Goal: Transaction & Acquisition: Purchase product/service

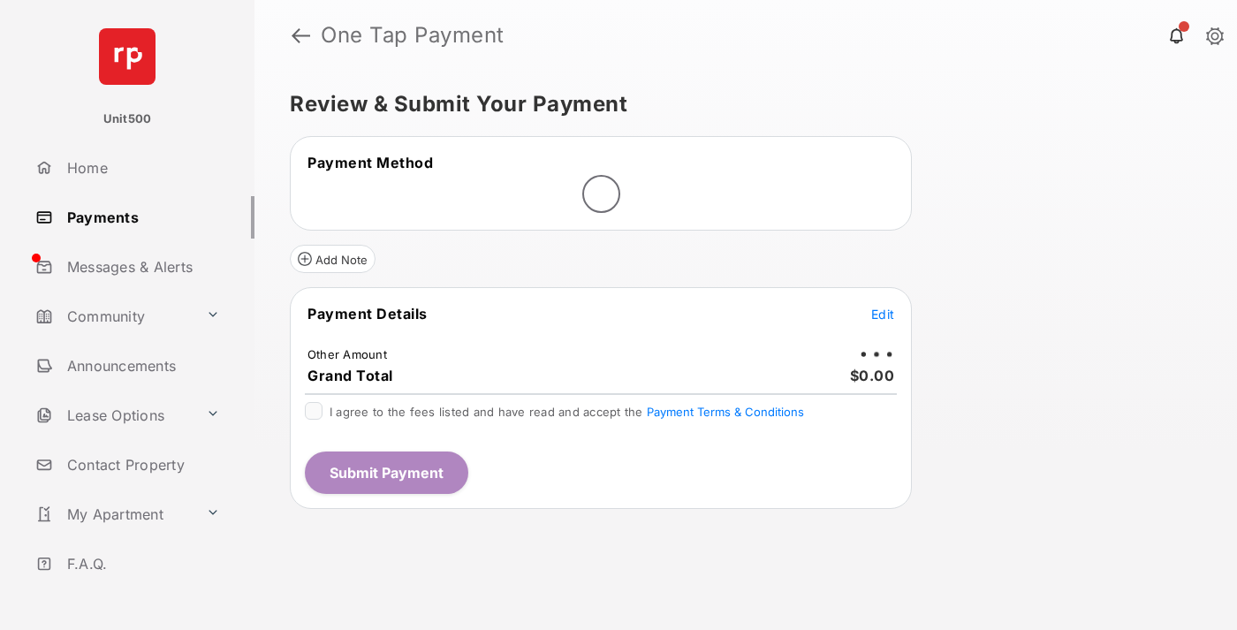
click at [883, 314] on span "Edit" at bounding box center [883, 314] width 23 height 15
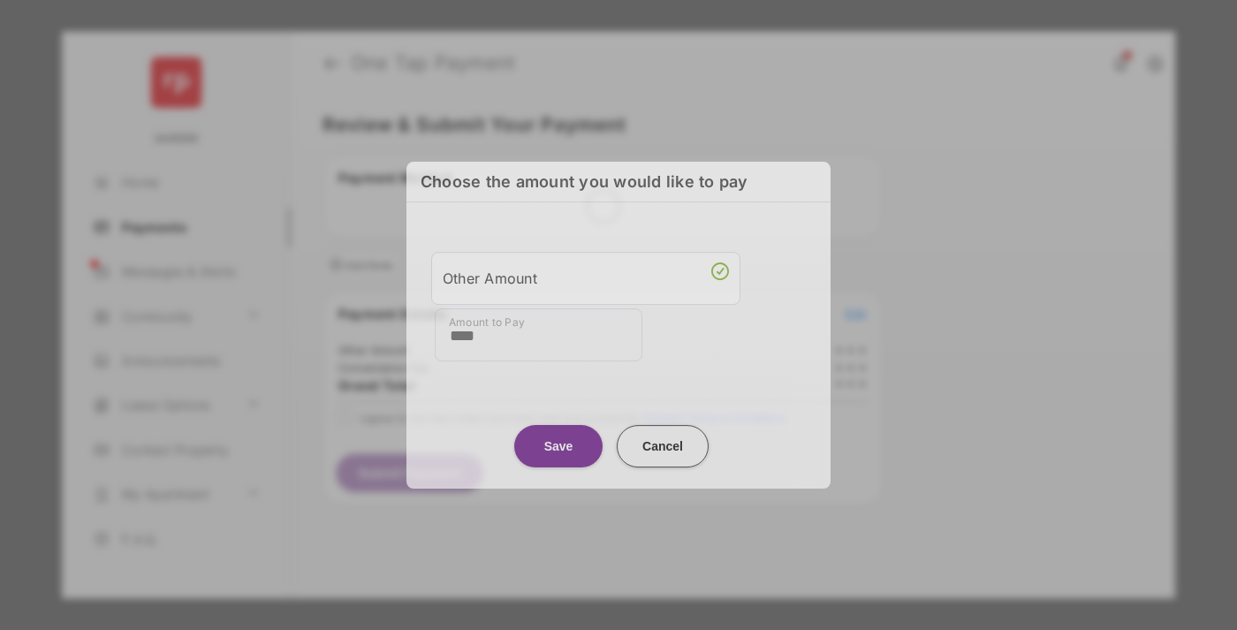
type input "****"
click at [559, 442] on button "Save" at bounding box center [558, 446] width 88 height 42
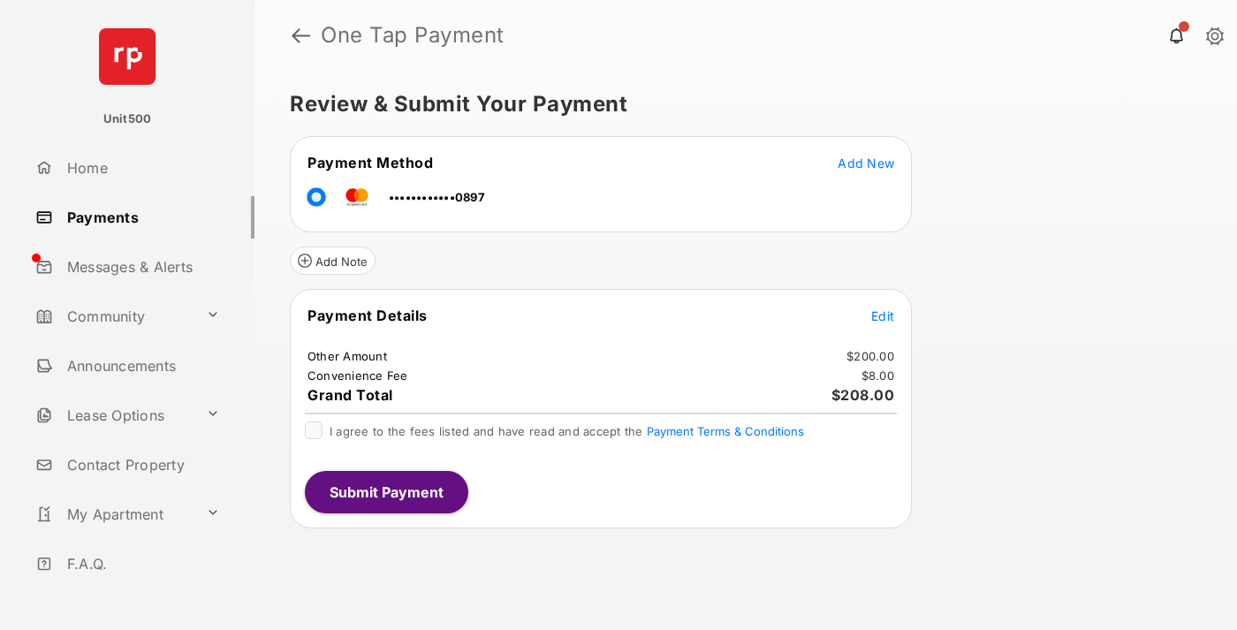
click at [883, 316] on span "Edit" at bounding box center [883, 315] width 23 height 15
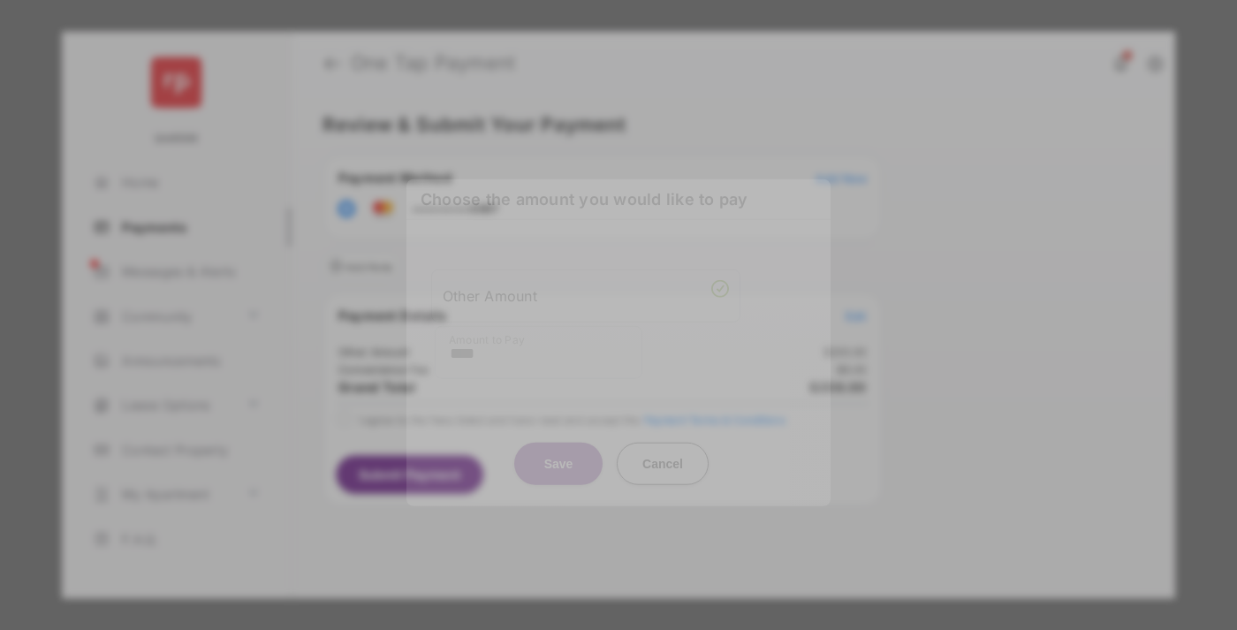
click at [559, 457] on button "Save" at bounding box center [558, 463] width 88 height 42
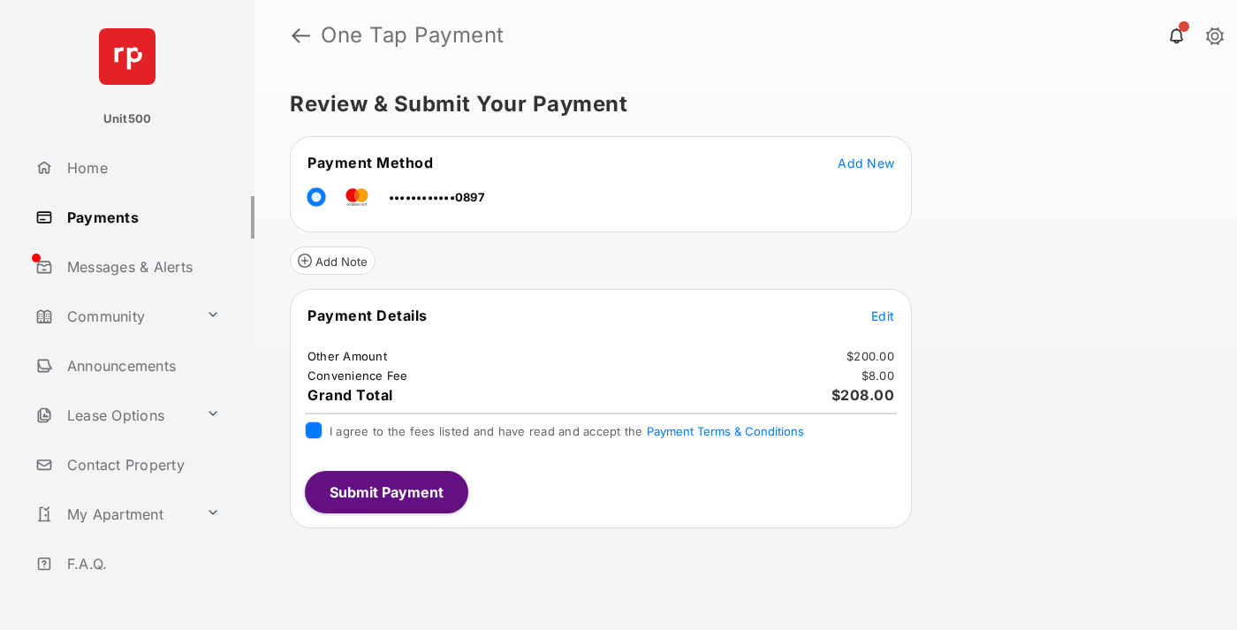
click at [385, 491] on button "Submit Payment" at bounding box center [387, 492] width 164 height 42
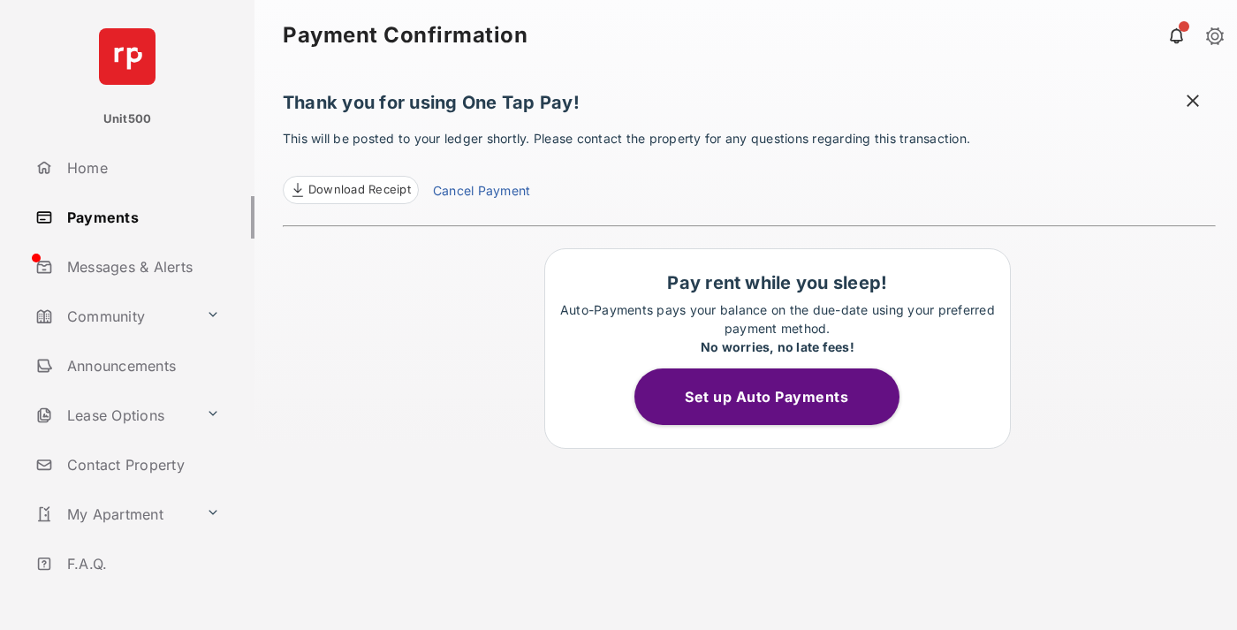
click at [1193, 103] on span at bounding box center [1193, 103] width 18 height 22
